Goal: Information Seeking & Learning: Learn about a topic

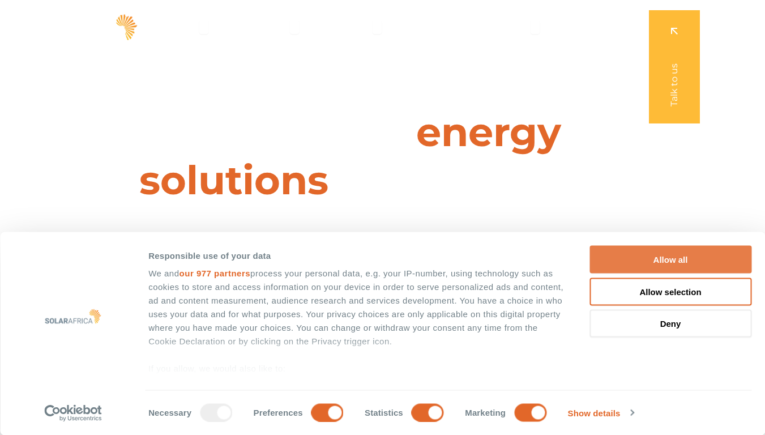
click at [674, 259] on button "Allow all" at bounding box center [670, 260] width 162 height 28
